Goal: Entertainment & Leisure: Consume media (video, audio)

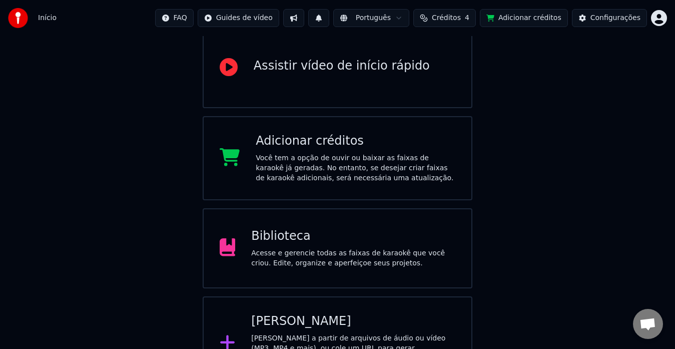
click at [294, 239] on div "Biblioteca" at bounding box center [353, 236] width 204 height 16
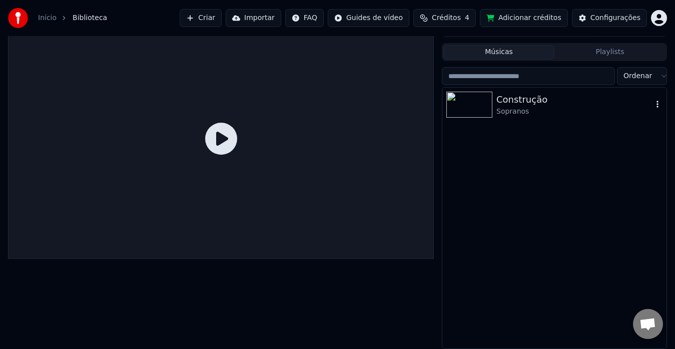
click at [500, 108] on div "Sopranos" at bounding box center [574, 112] width 156 height 10
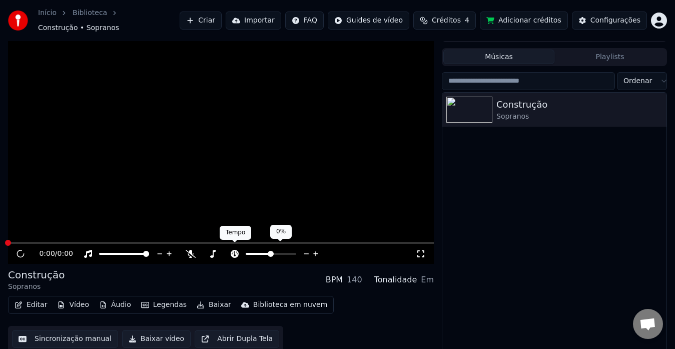
click at [235, 252] on icon at bounding box center [235, 254] width 8 height 8
click at [234, 250] on icon at bounding box center [235, 254] width 8 height 8
